Goal: Transaction & Acquisition: Purchase product/service

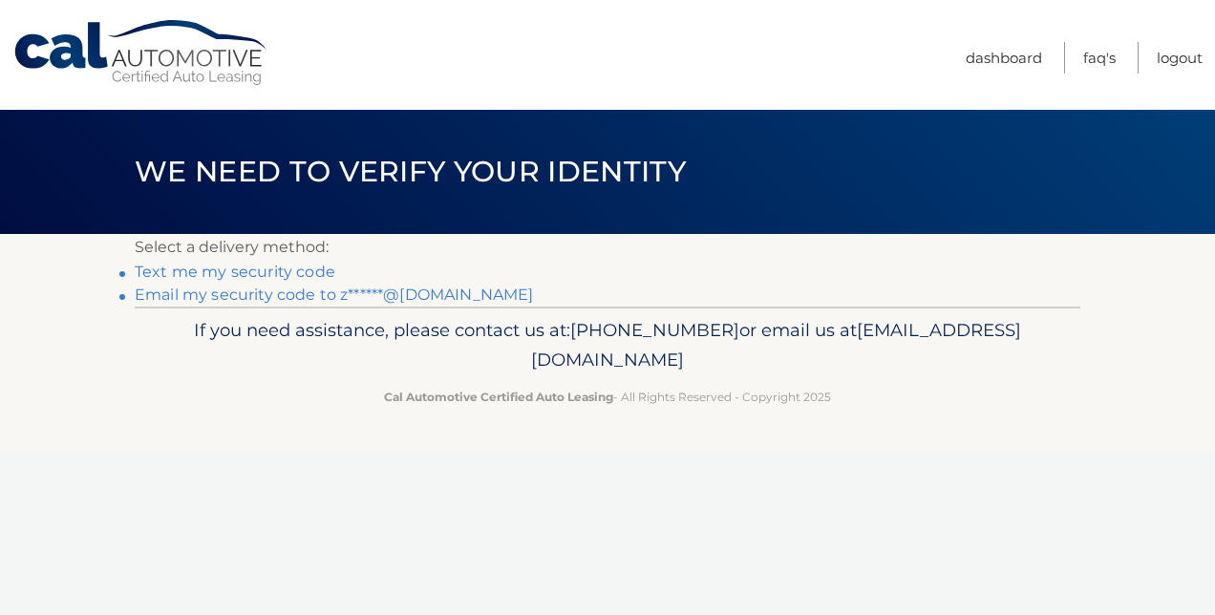
click at [256, 268] on link "Text me my security code" at bounding box center [235, 272] width 201 height 18
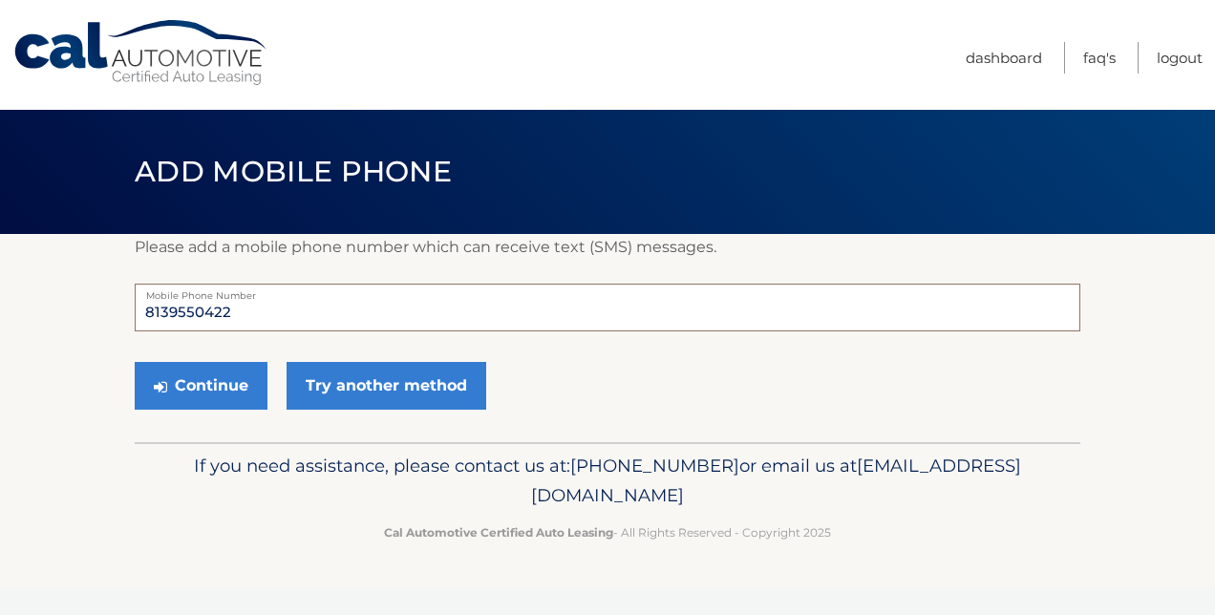
click at [292, 311] on input "8139550422" at bounding box center [608, 308] width 946 height 48
type input "813"
click at [705, 407] on div "Continue Try another method" at bounding box center [608, 386] width 946 height 65
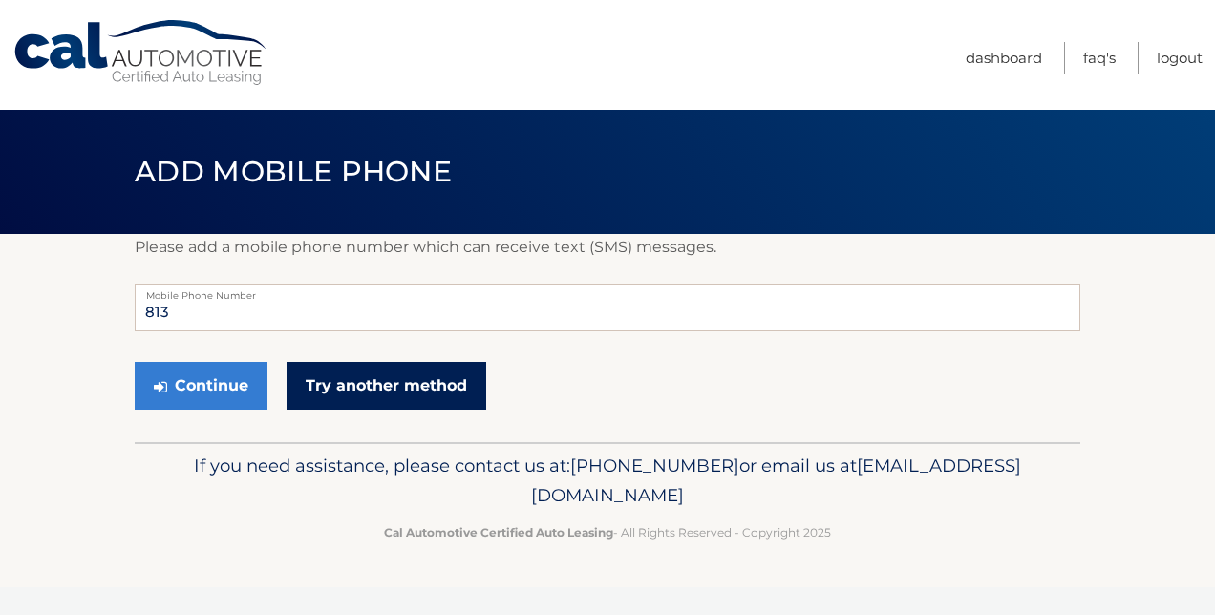
click at [378, 389] on link "Try another method" at bounding box center [387, 386] width 200 height 48
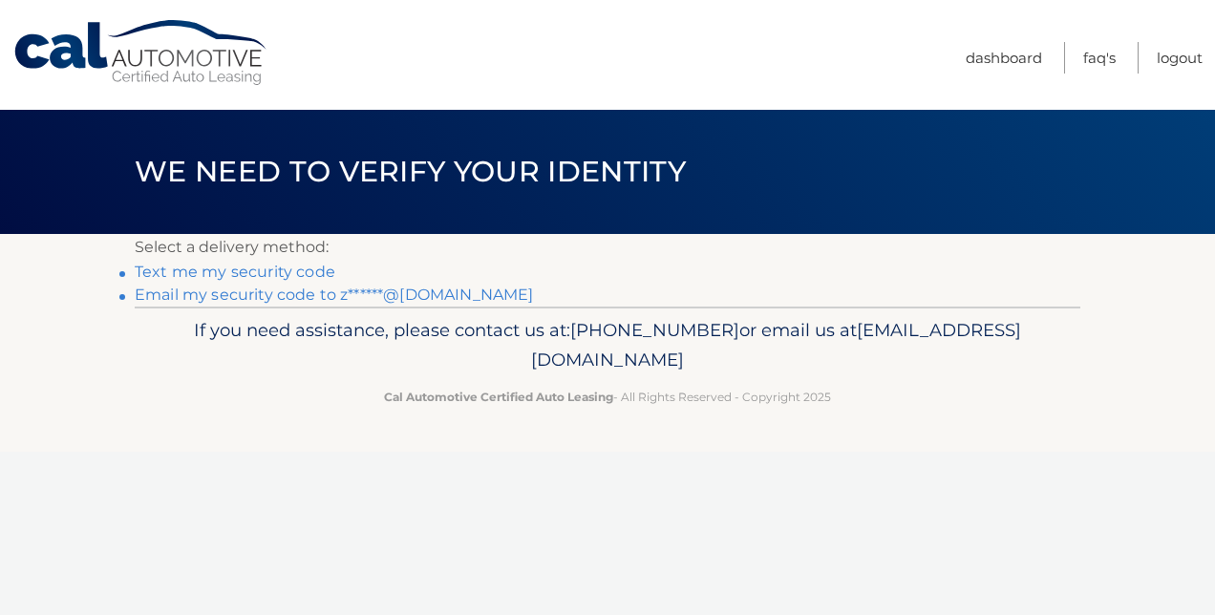
click at [393, 290] on link "Email my security code to z******@hotmail.com" at bounding box center [334, 295] width 399 height 18
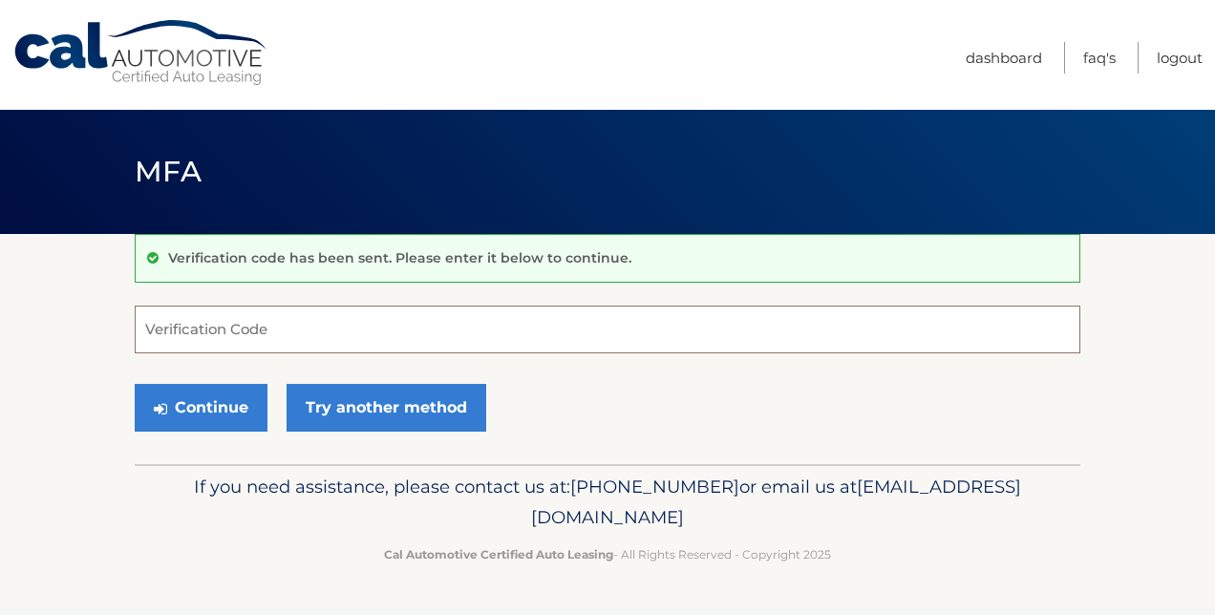
click at [359, 325] on input "Verification Code" at bounding box center [608, 330] width 946 height 48
paste input "922483"
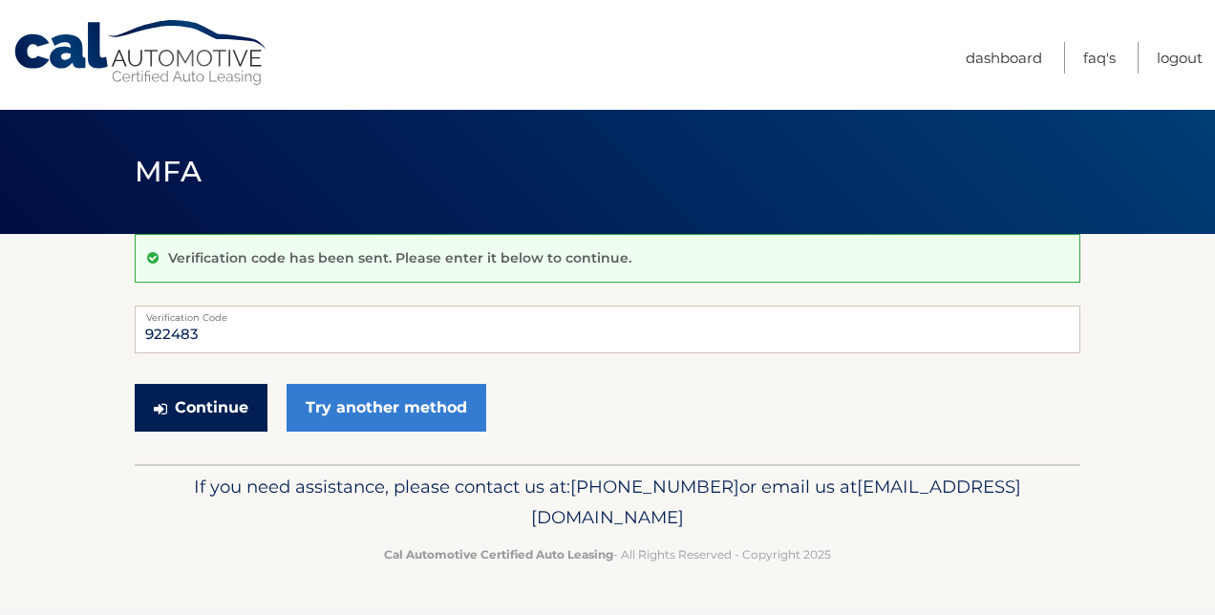
click at [190, 401] on button "Continue" at bounding box center [201, 408] width 133 height 48
click at [251, 329] on input "922483" at bounding box center [608, 330] width 946 height 48
type input "922483"
click at [203, 400] on button "Continue" at bounding box center [201, 408] width 133 height 48
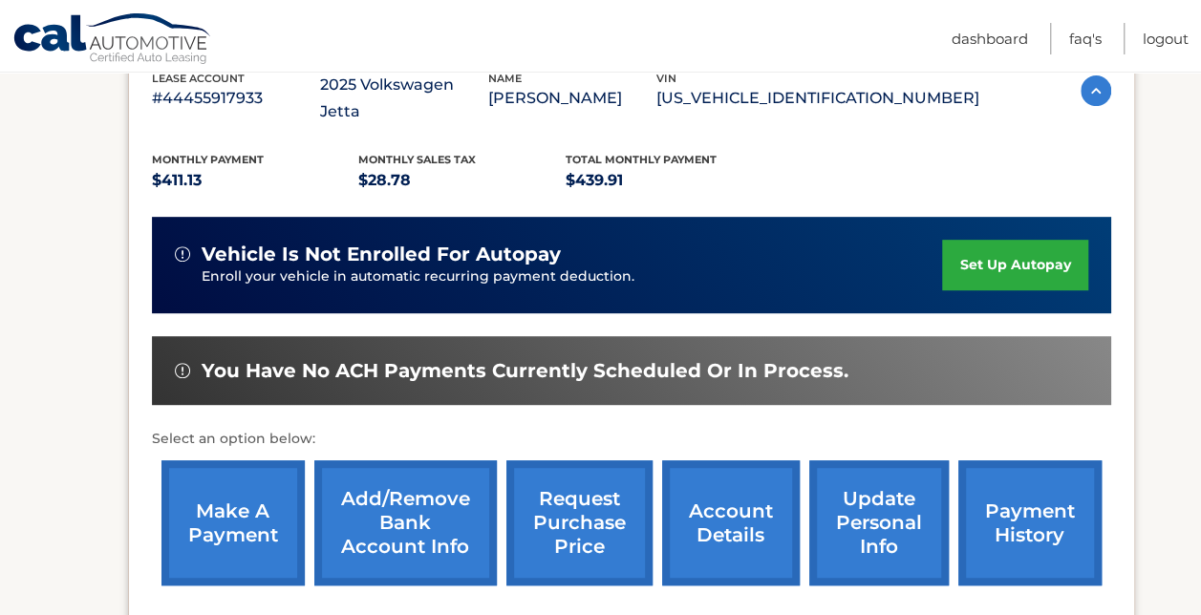
scroll to position [382, 0]
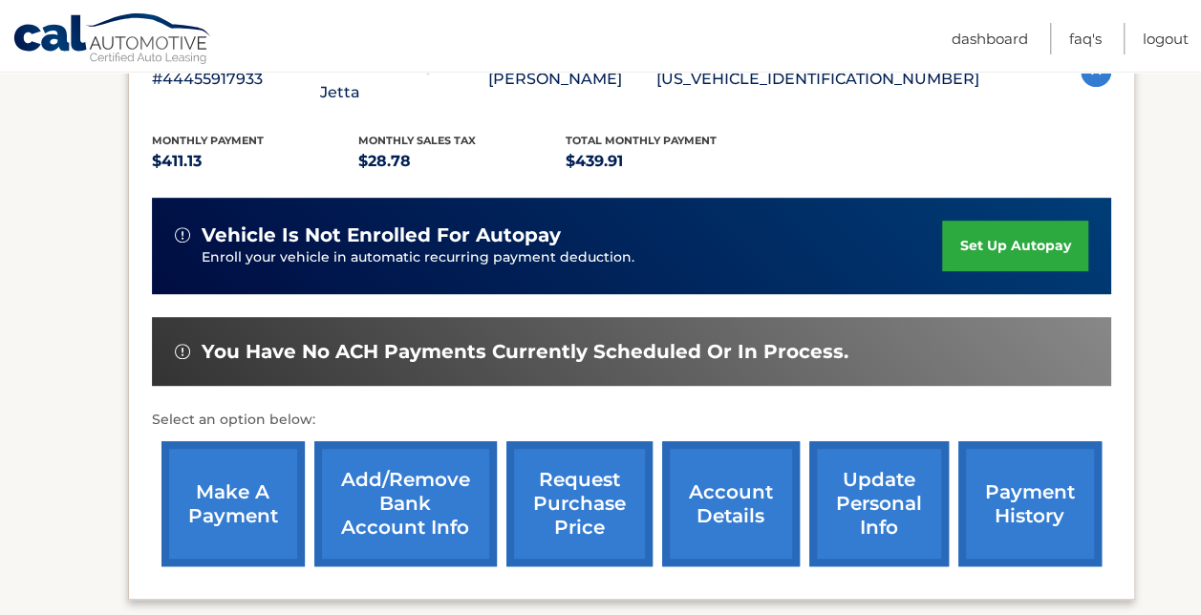
click at [246, 472] on link "make a payment" at bounding box center [232, 503] width 143 height 125
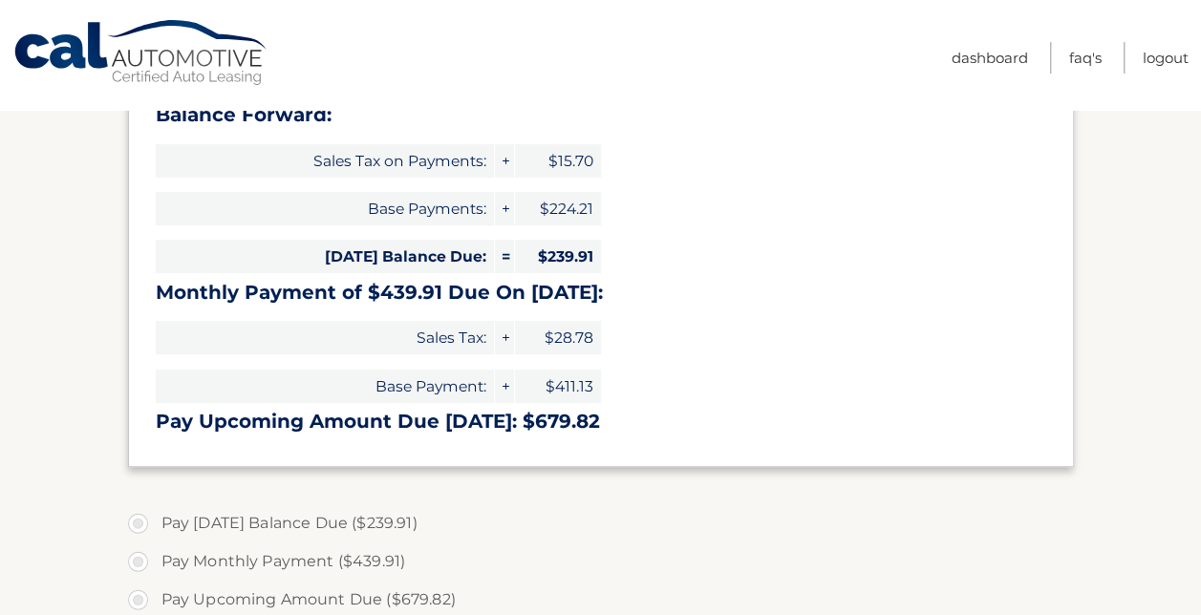
select select "ZTI0NzQyOTMtYmJjOC00MmIxLWIwNjAtMWJkYmFiMTY3MGQ3"
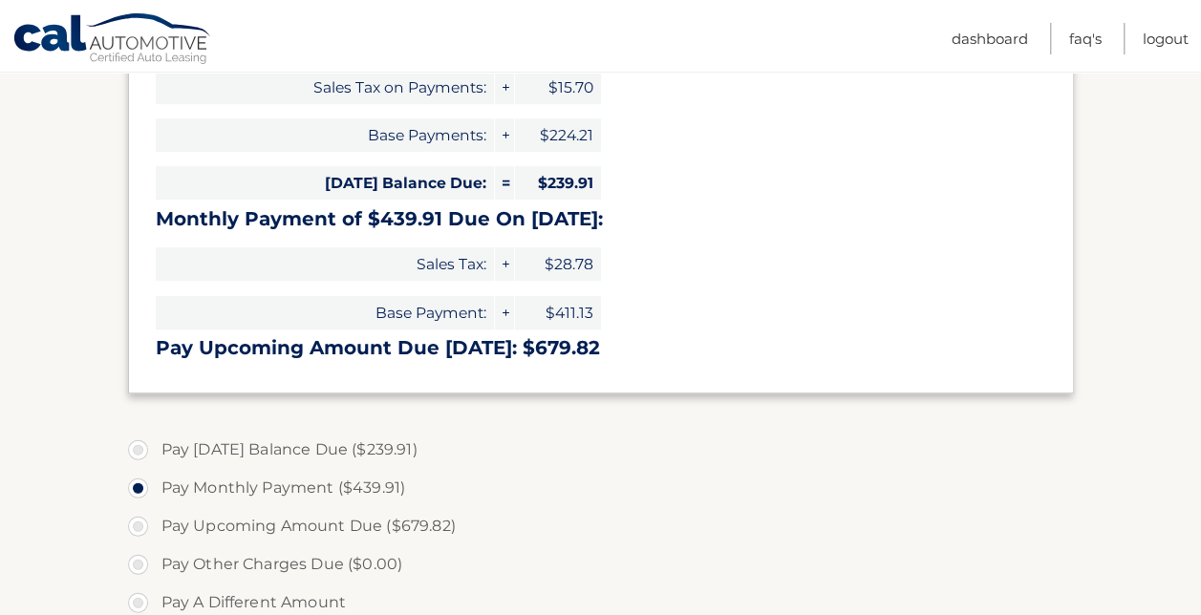
scroll to position [478, 0]
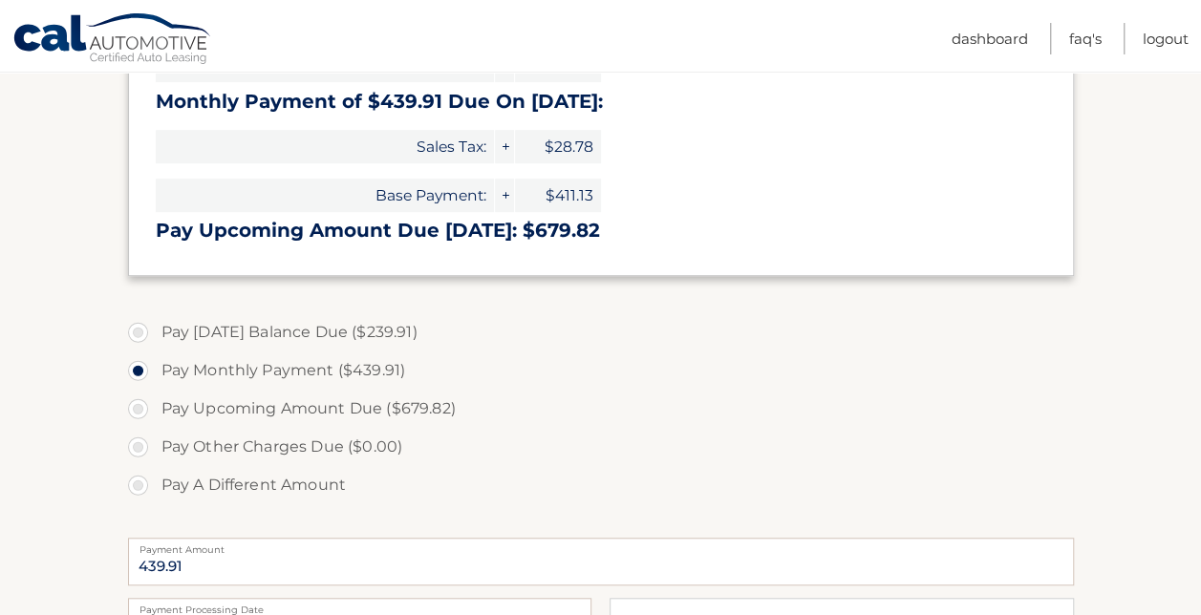
click at [135, 331] on label "Pay Today's Balance Due ($239.91)" at bounding box center [601, 332] width 946 height 38
click at [136, 331] on input "Pay Today's Balance Due ($239.91)" at bounding box center [145, 328] width 19 height 31
radio input "true"
type input "239.91"
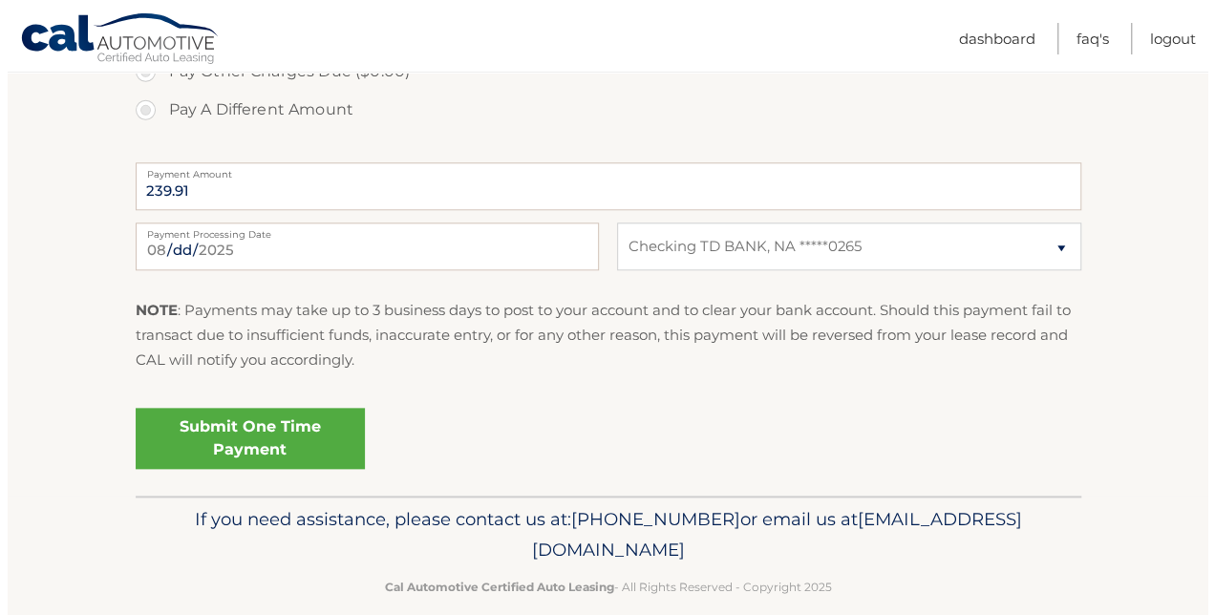
scroll to position [860, 0]
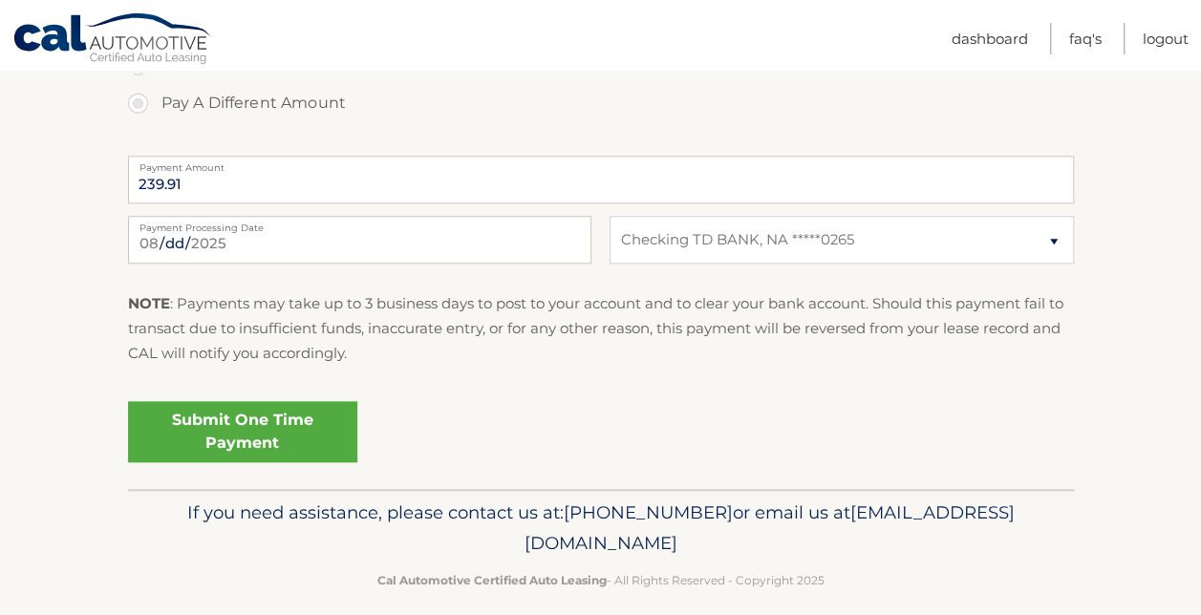
click at [204, 420] on link "Submit One Time Payment" at bounding box center [242, 431] width 229 height 61
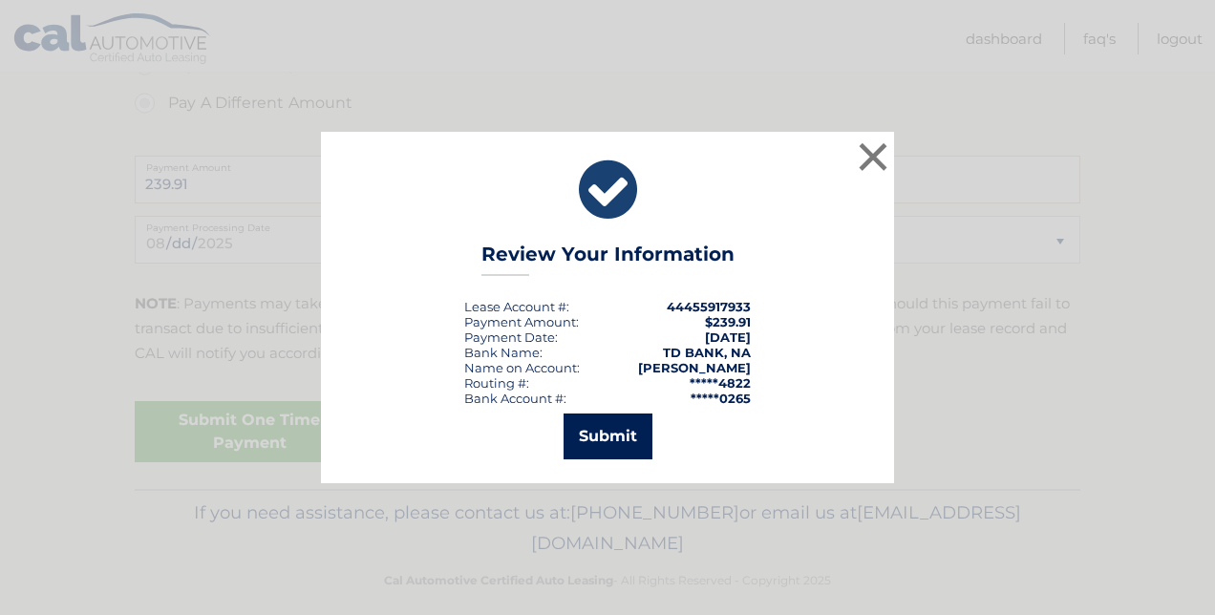
click at [578, 428] on button "Submit" at bounding box center [608, 437] width 89 height 46
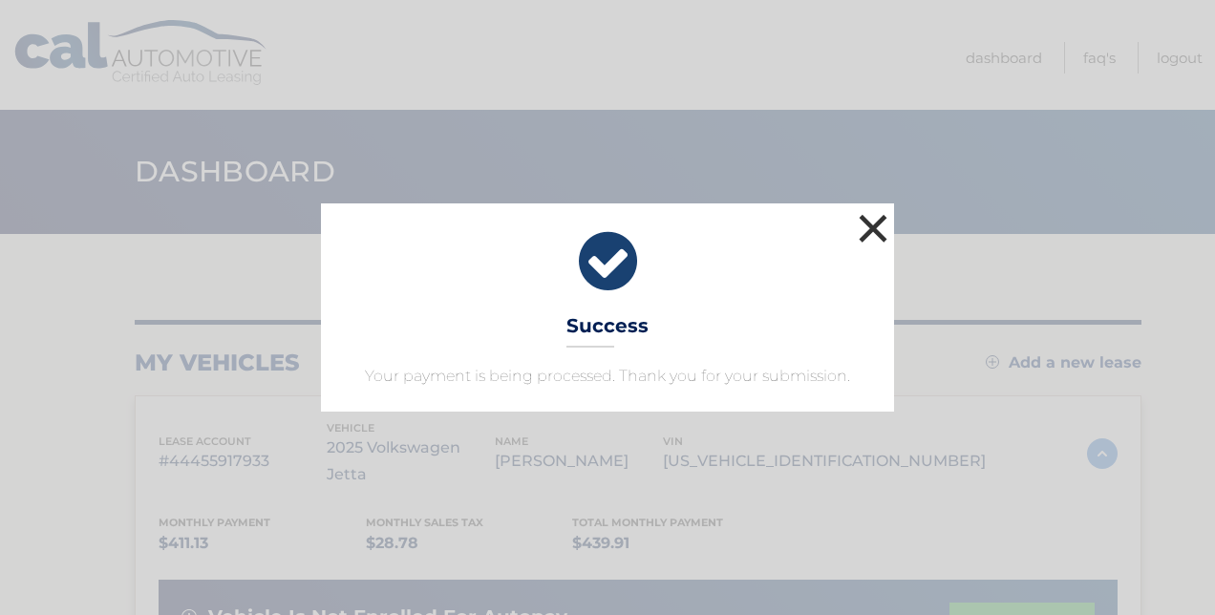
click at [872, 222] on button "×" at bounding box center [873, 228] width 38 height 38
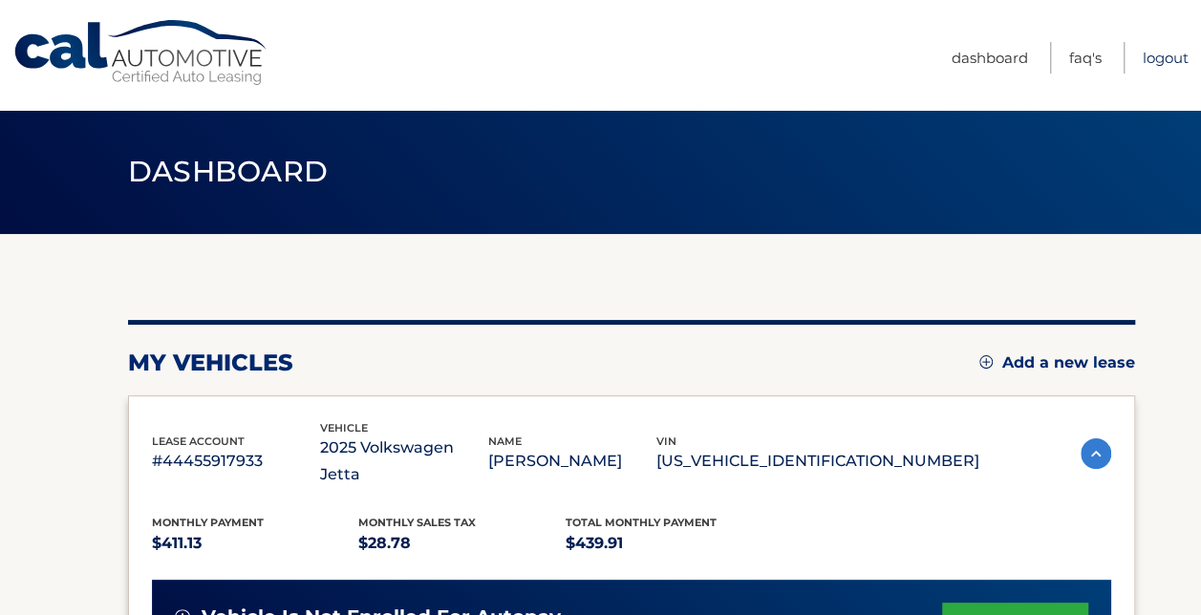
click at [1157, 54] on link "Logout" at bounding box center [1166, 58] width 46 height 32
